Goal: Find contact information: Find contact information

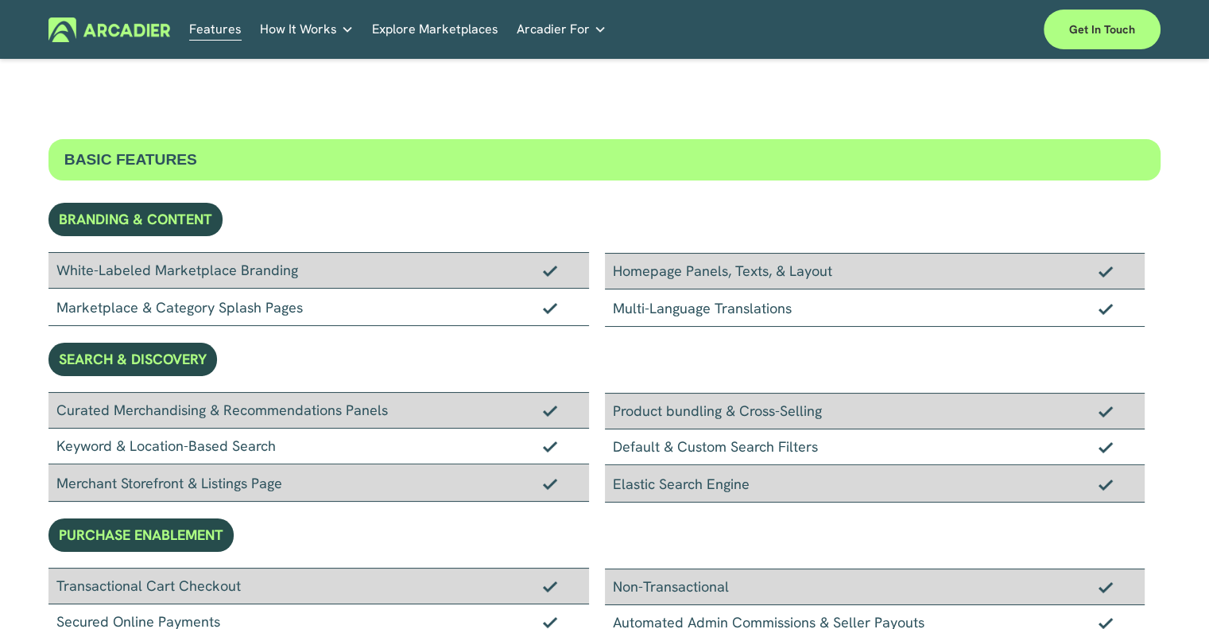
click at [466, 32] on link "Explore Marketplaces" at bounding box center [435, 29] width 126 height 25
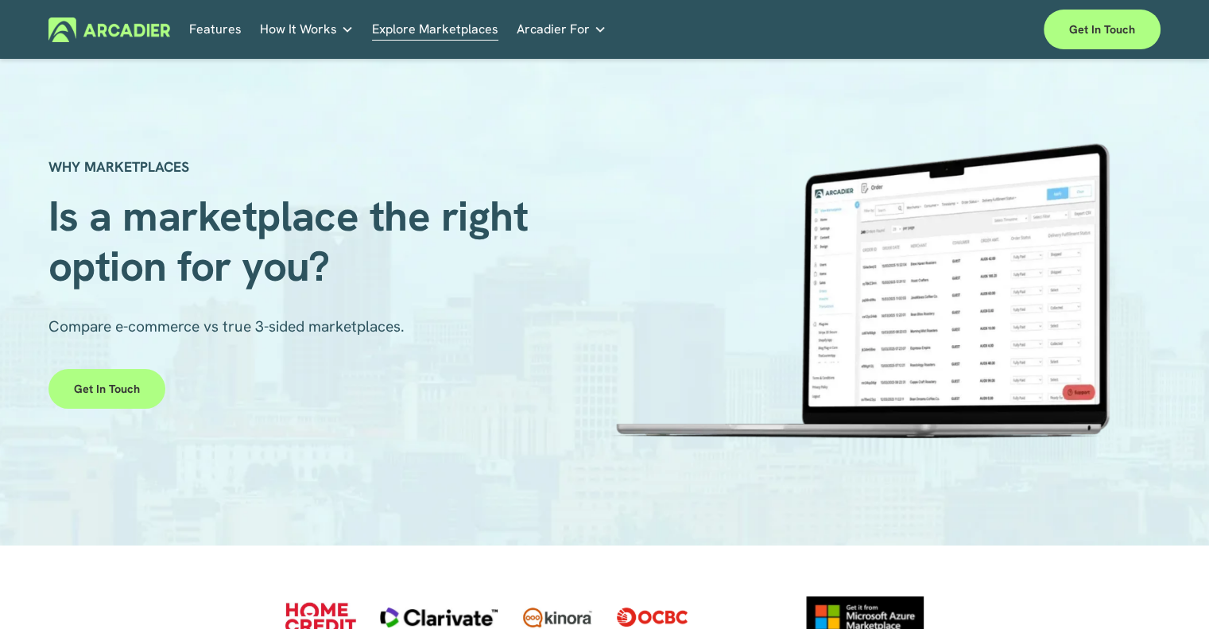
click at [0, 0] on link "Retail Marketplaces Whatever you are offering to your customer, we bring it all…" at bounding box center [0, 0] width 0 height 0
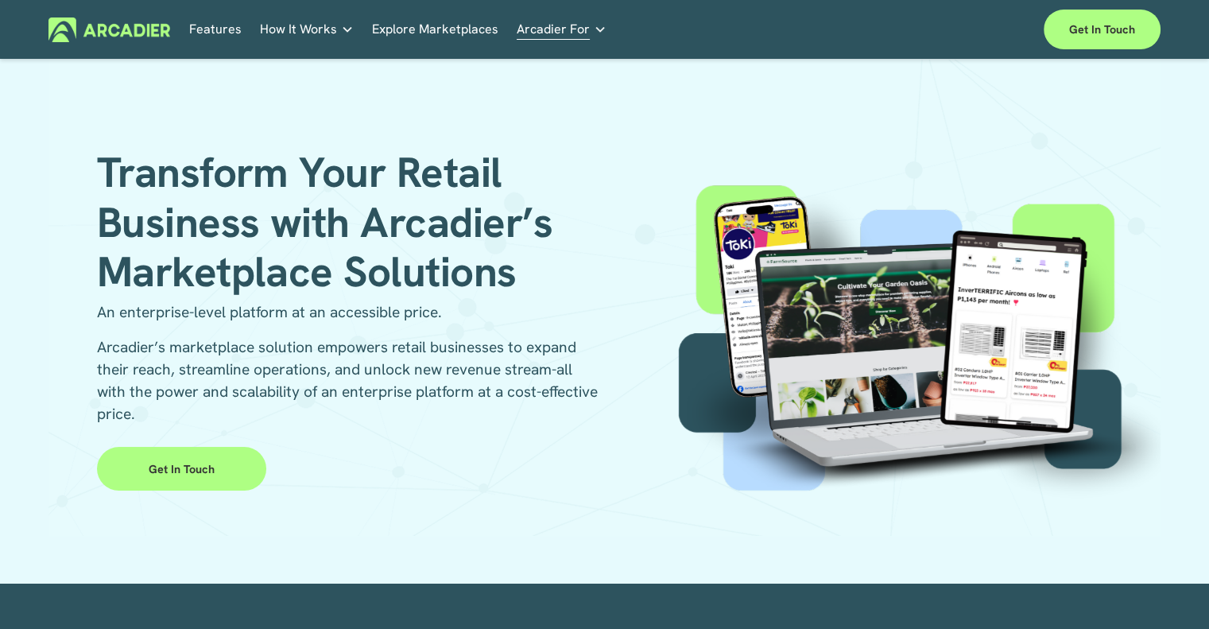
click at [211, 453] on link "Get in Touch" at bounding box center [181, 469] width 169 height 44
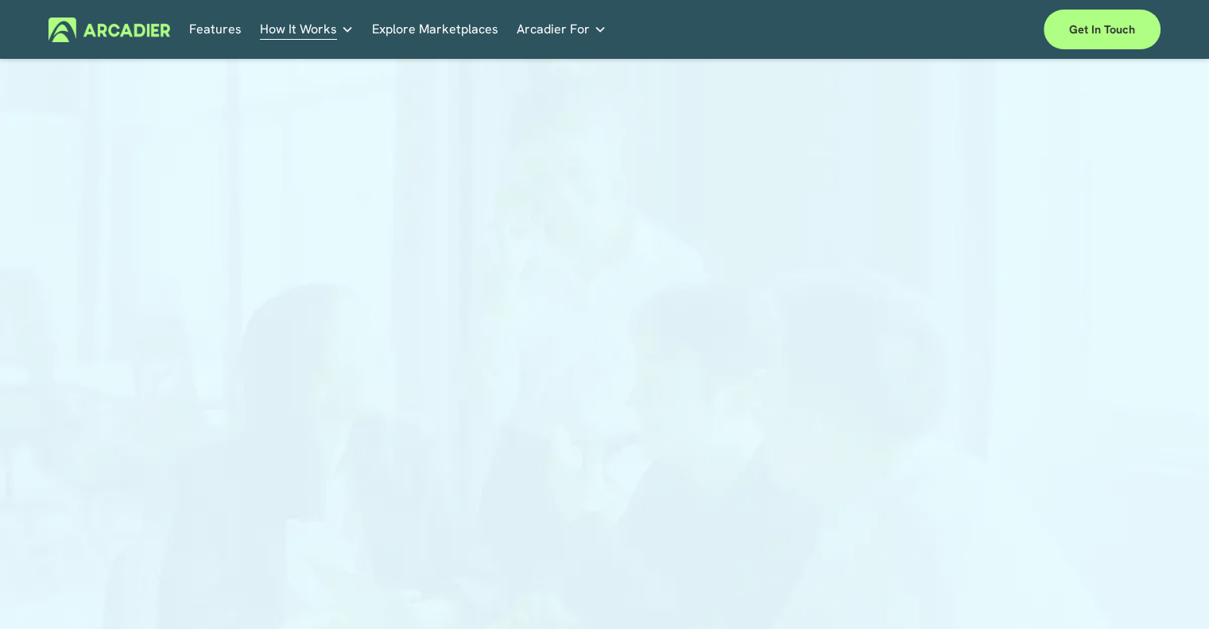
click at [151, 25] on img at bounding box center [109, 29] width 122 height 25
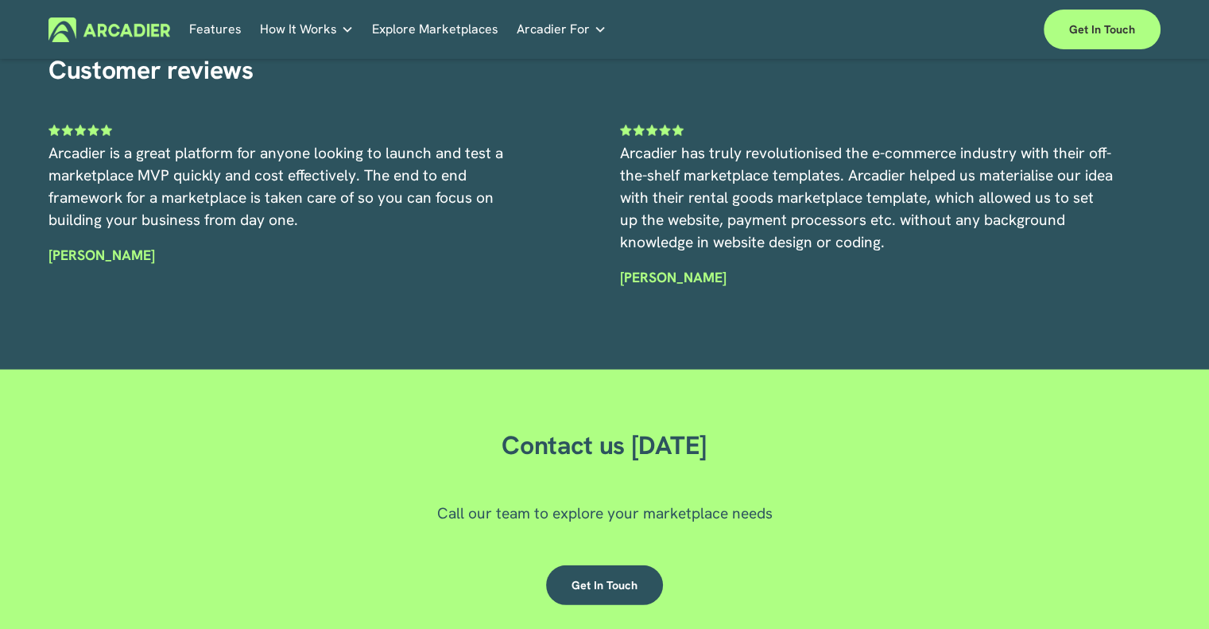
scroll to position [4338, 0]
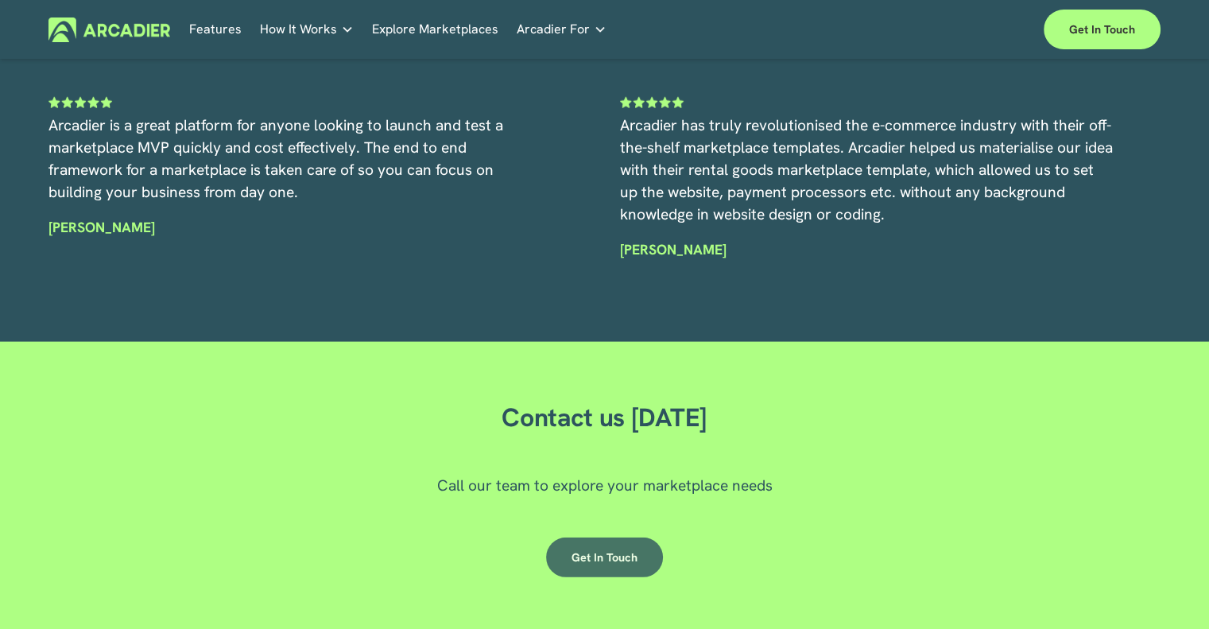
click at [602, 551] on link "Get in touch" at bounding box center [604, 557] width 117 height 40
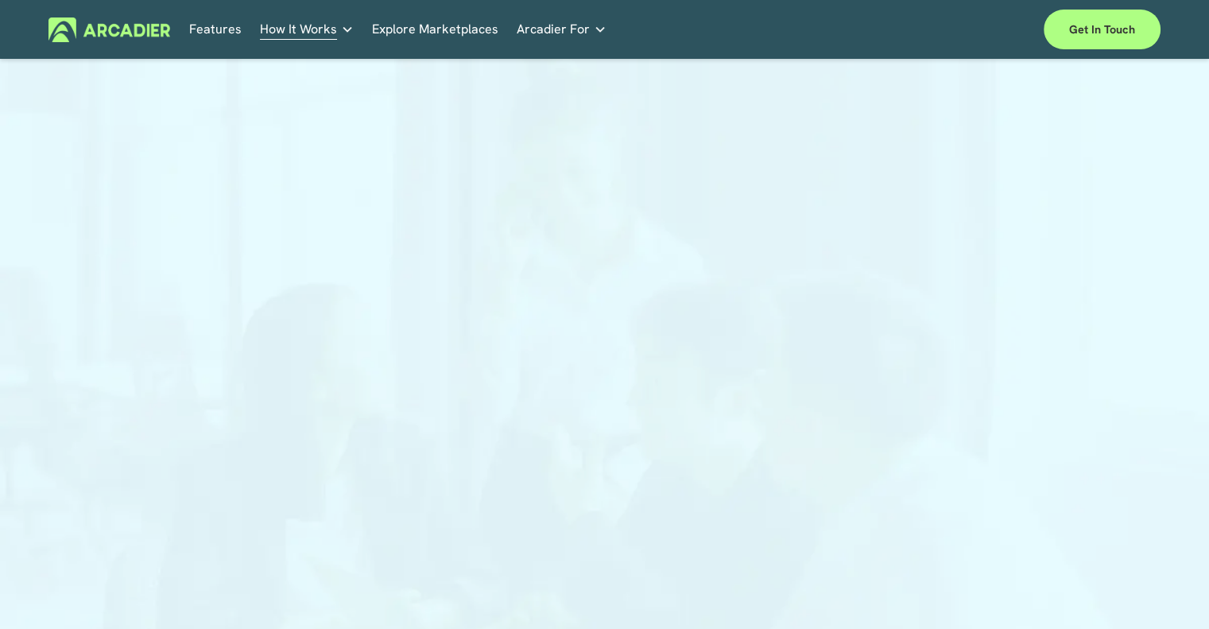
click at [107, 39] on img at bounding box center [109, 29] width 122 height 25
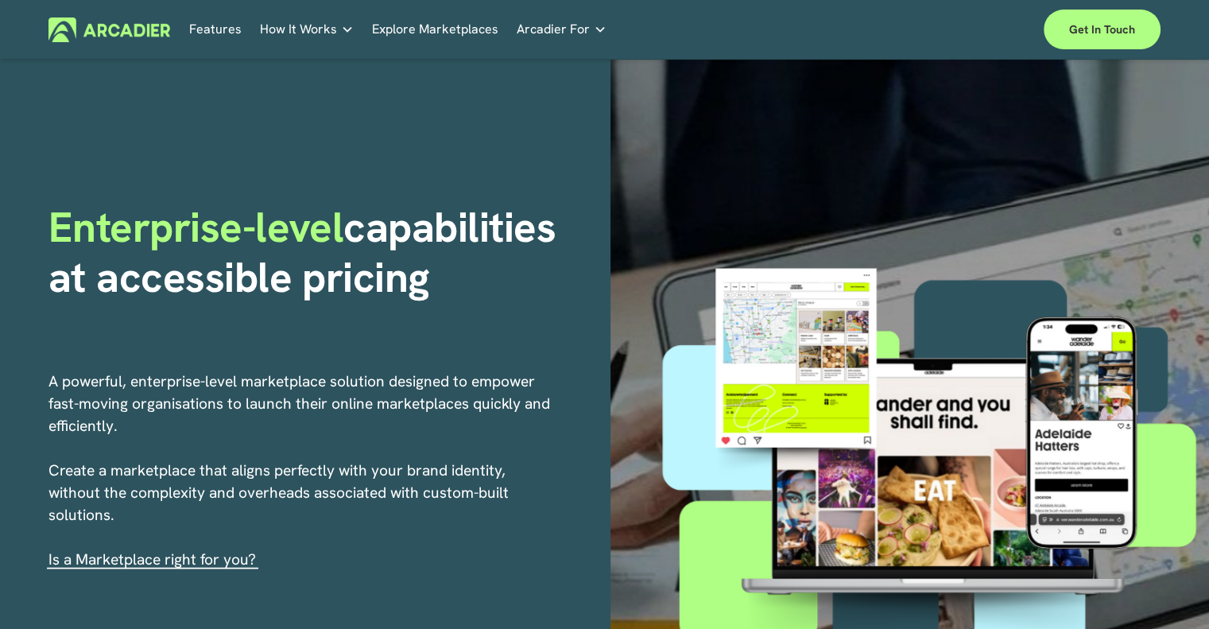
click at [107, 39] on img at bounding box center [109, 29] width 122 height 25
